Goal: Information Seeking & Learning: Learn about a topic

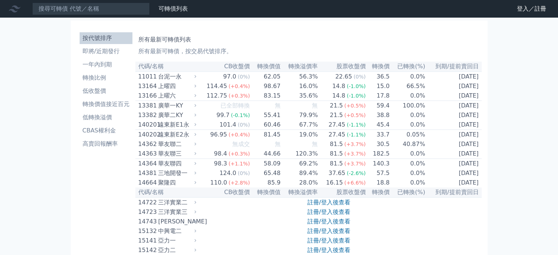
click at [85, 8] on input at bounding box center [90, 9] width 117 height 12
type input "4572"
click at [522, 10] on link "登入／註冊" at bounding box center [531, 9] width 41 height 12
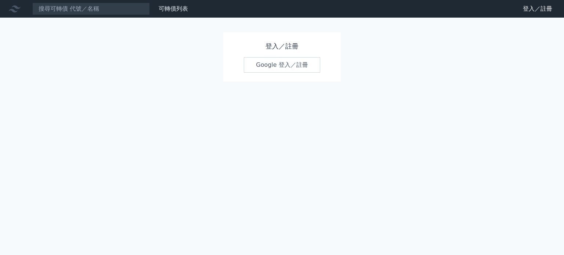
click at [293, 72] on link "Google 登入／註冊" at bounding box center [282, 64] width 76 height 15
click at [294, 69] on link "Google 登入／註冊" at bounding box center [282, 64] width 76 height 15
click at [281, 65] on link "Google 登入／註冊" at bounding box center [282, 64] width 76 height 15
click at [279, 62] on link "Google 登入／註冊" at bounding box center [282, 64] width 76 height 15
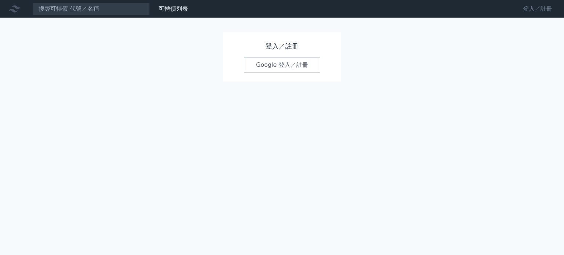
click at [533, 8] on link "登入／註冊" at bounding box center [537, 9] width 41 height 12
click at [543, 10] on link "登入／註冊" at bounding box center [537, 9] width 41 height 12
click at [535, 10] on link "登入／註冊" at bounding box center [537, 9] width 41 height 12
click at [533, 10] on link "登入／註冊" at bounding box center [537, 9] width 41 height 12
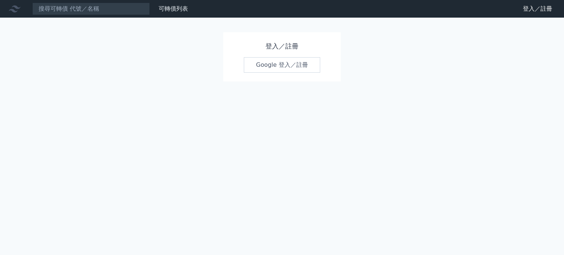
drag, startPoint x: 533, startPoint y: 10, endPoint x: 537, endPoint y: 27, distance: 17.6
click at [537, 27] on div "可轉債列表 財務數據 可轉債列表 財務數據 登入／註冊 登入／註冊 登入／註冊 Google 登入／註冊" at bounding box center [282, 127] width 564 height 255
click at [537, 11] on link "登入／註冊" at bounding box center [537, 9] width 41 height 12
click at [530, 14] on link "登入／註冊" at bounding box center [537, 9] width 41 height 12
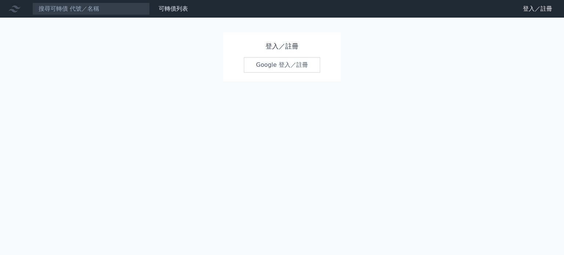
click at [273, 72] on link "Google 登入／註冊" at bounding box center [282, 64] width 76 height 15
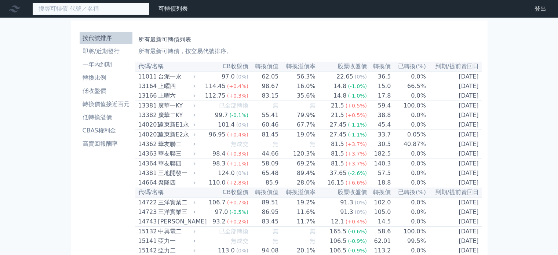
click at [106, 10] on input at bounding box center [90, 9] width 117 height 12
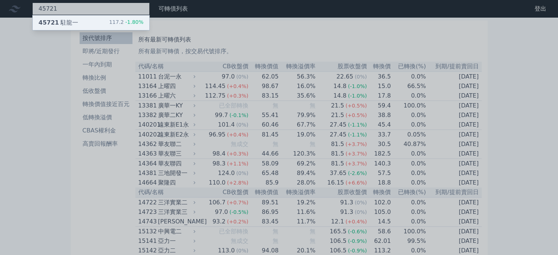
type input "45721"
click at [92, 23] on div "45721 駐龍一 117.2 -1.80%" at bounding box center [91, 22] width 117 height 15
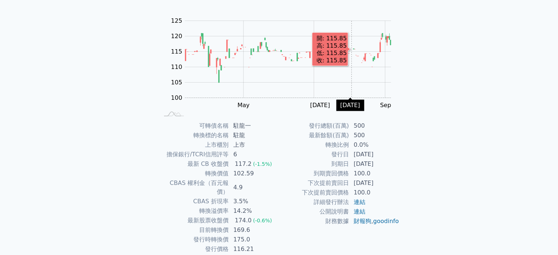
scroll to position [73, 0]
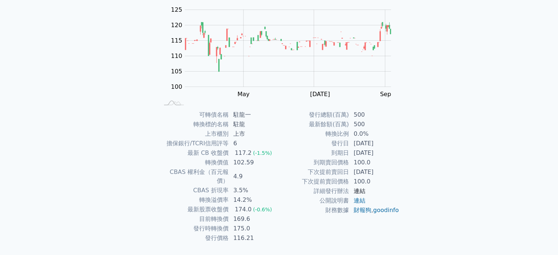
click at [362, 193] on link "連結" at bounding box center [360, 191] width 12 height 7
click at [365, 210] on link "財報狗" at bounding box center [363, 210] width 18 height 7
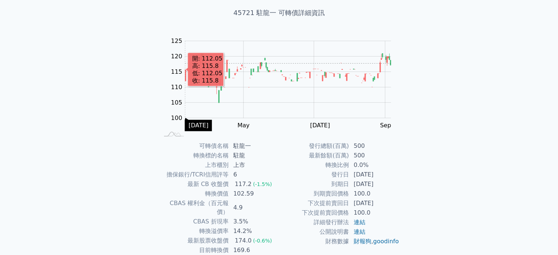
scroll to position [0, 0]
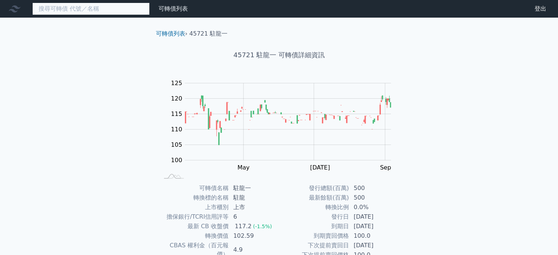
click at [98, 13] on input at bounding box center [90, 9] width 117 height 12
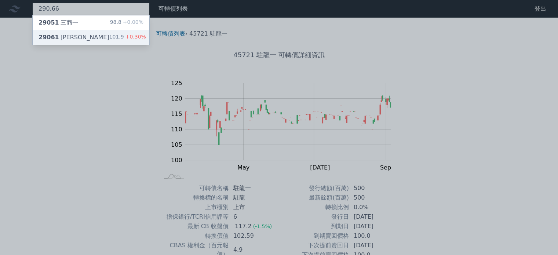
type input "290.66"
click at [92, 35] on div "29061 高林一 101.9 +0.30%" at bounding box center [91, 37] width 117 height 15
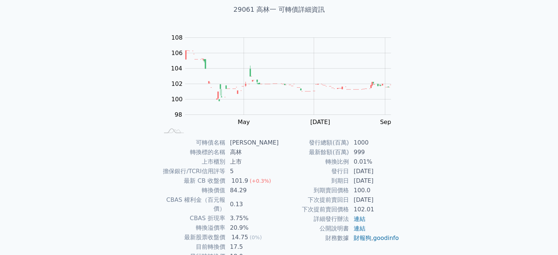
scroll to position [85, 0]
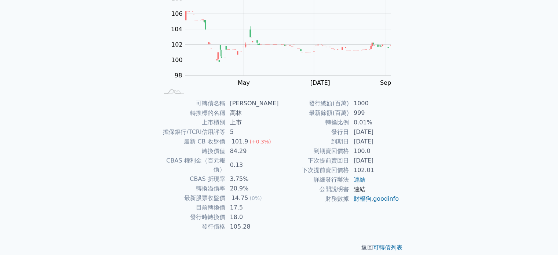
click at [361, 192] on link "連結" at bounding box center [360, 189] width 12 height 7
